Goal: Task Accomplishment & Management: Use online tool/utility

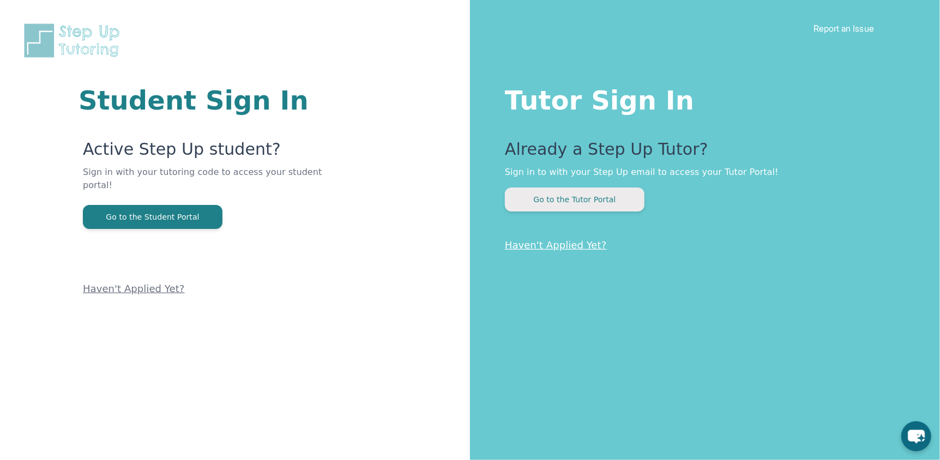
click at [602, 198] on button "Go to the Tutor Portal" at bounding box center [575, 200] width 140 height 24
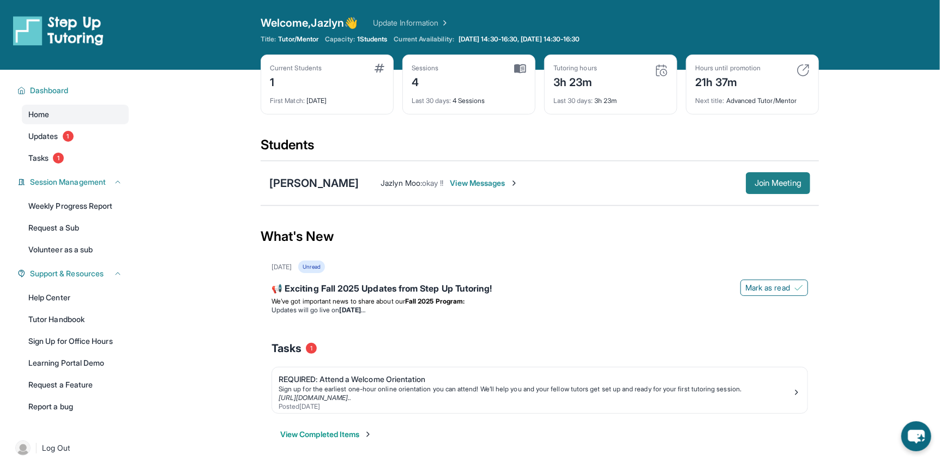
click at [785, 180] on span "Join Meeting" at bounding box center [777, 183] width 47 height 7
click at [764, 186] on span "Join Meeting" at bounding box center [777, 183] width 47 height 7
